Goal: Task Accomplishment & Management: Use online tool/utility

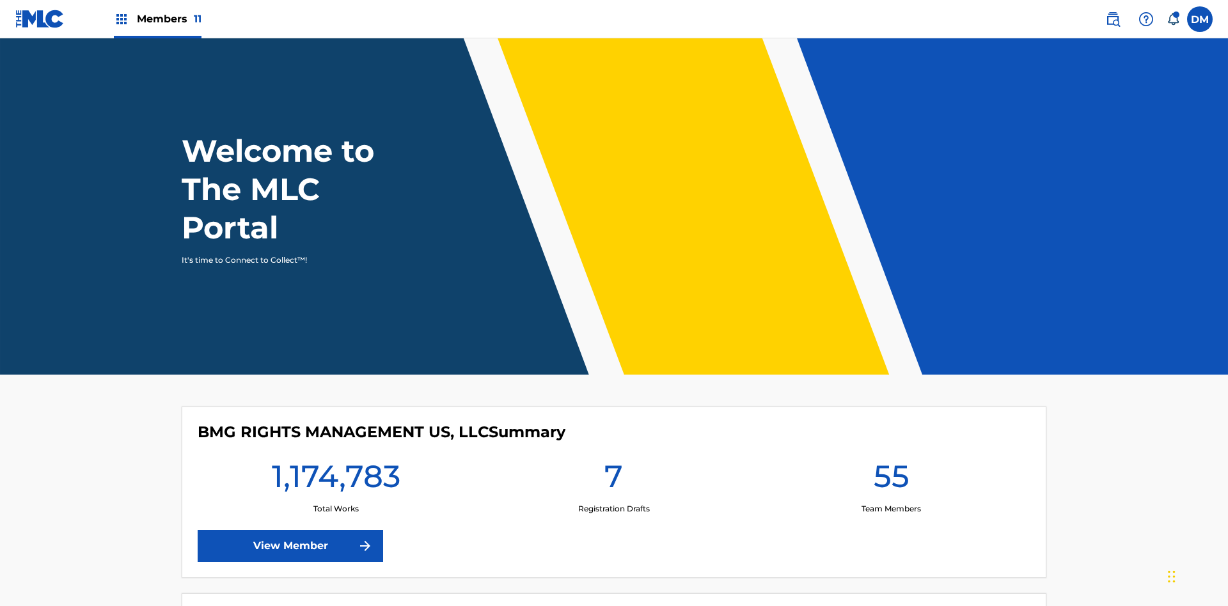
click at [157, 19] on span "Members 11" at bounding box center [169, 19] width 65 height 15
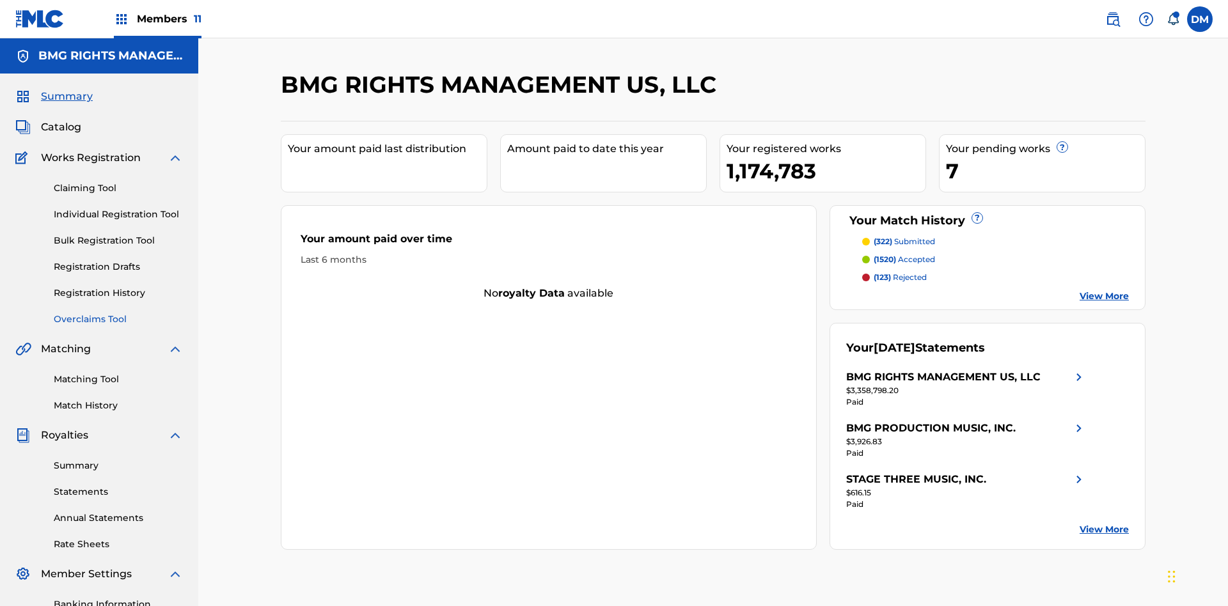
click at [118, 313] on link "Overclaims Tool" at bounding box center [118, 319] width 129 height 13
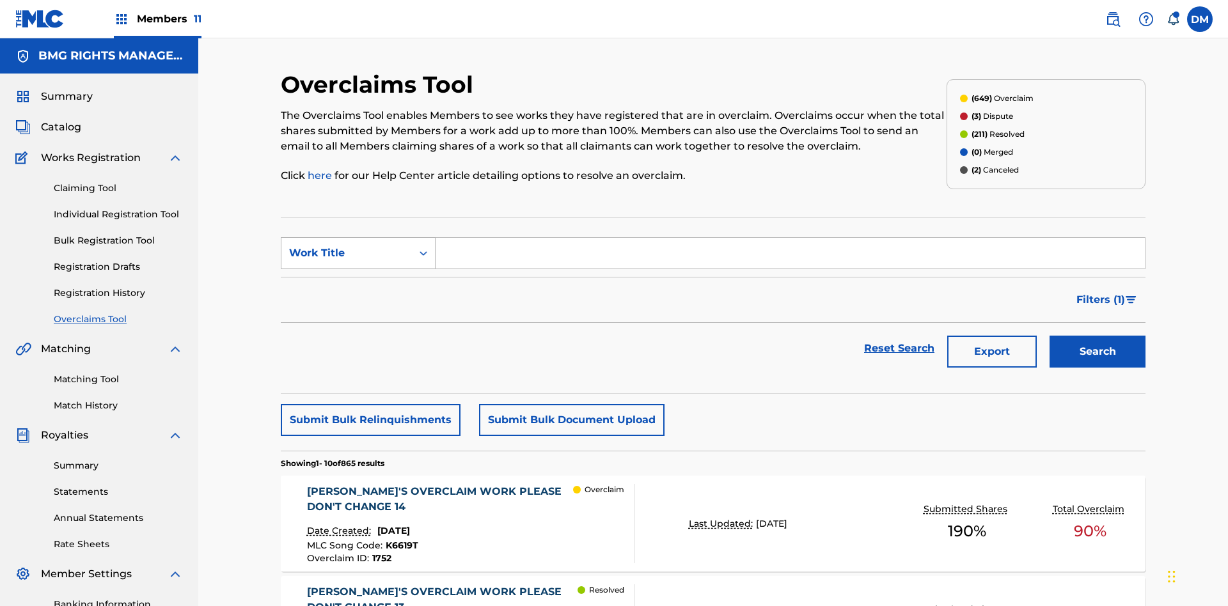
click at [347, 246] on div "Work Title" at bounding box center [346, 253] width 115 height 15
click at [358, 269] on div "MLC Song Code" at bounding box center [357, 285] width 153 height 32
click at [1097, 336] on button "Search" at bounding box center [1097, 352] width 96 height 32
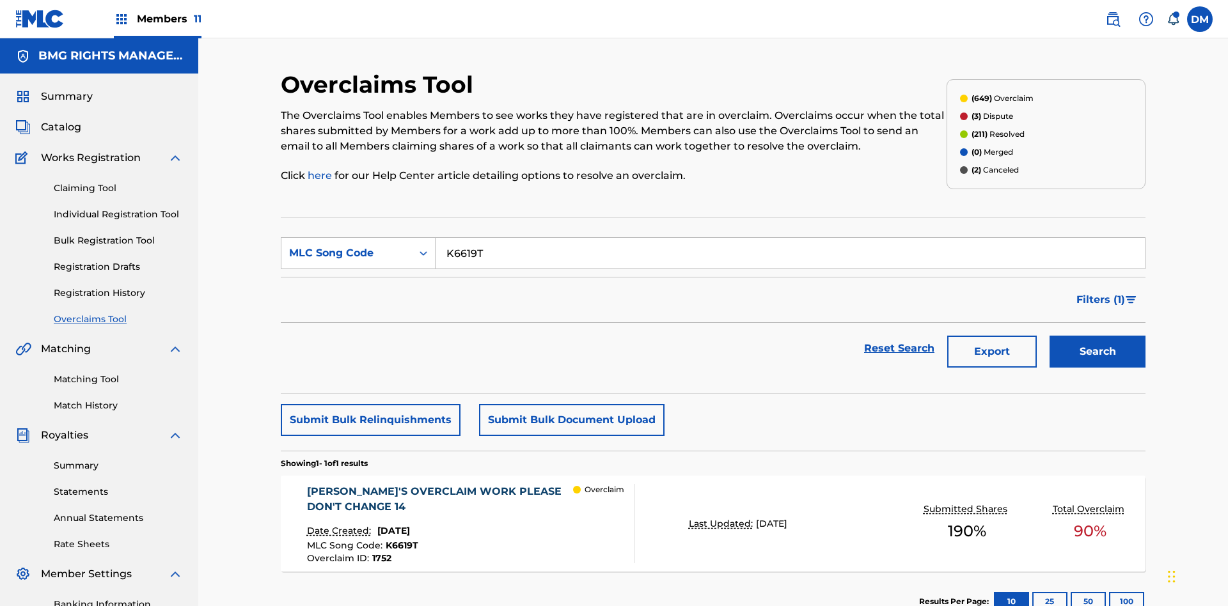
click at [380, 552] on span "1752" at bounding box center [381, 558] width 19 height 12
